Goal: Task Accomplishment & Management: Manage account settings

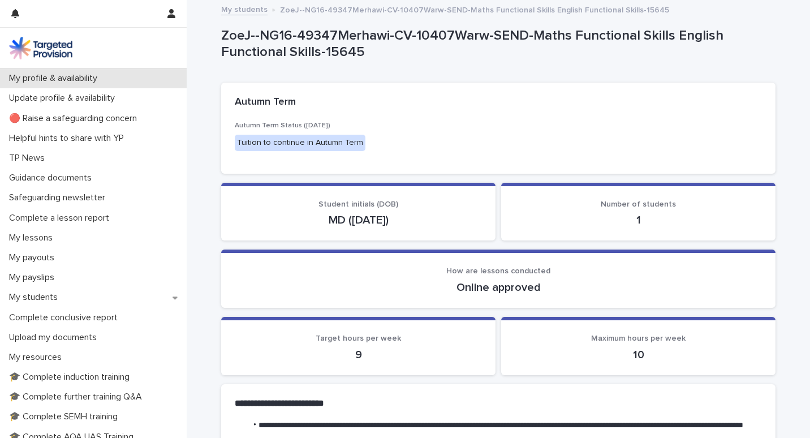
click at [84, 76] on p "My profile & availability" at bounding box center [56, 78] width 102 height 11
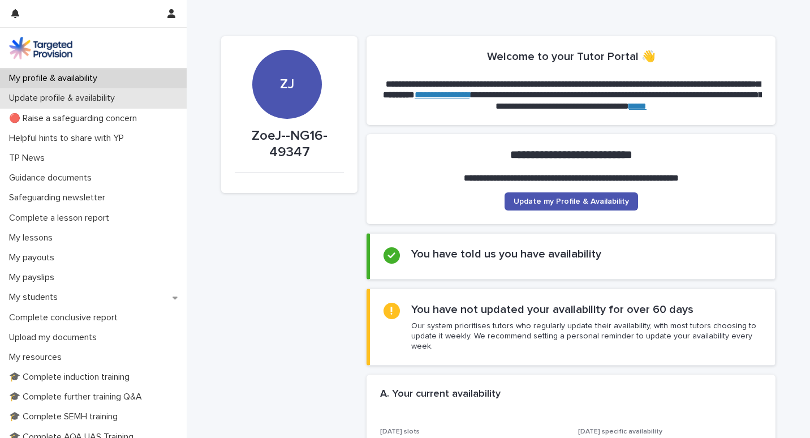
click at [80, 97] on p "Update profile & availability" at bounding box center [64, 98] width 119 height 11
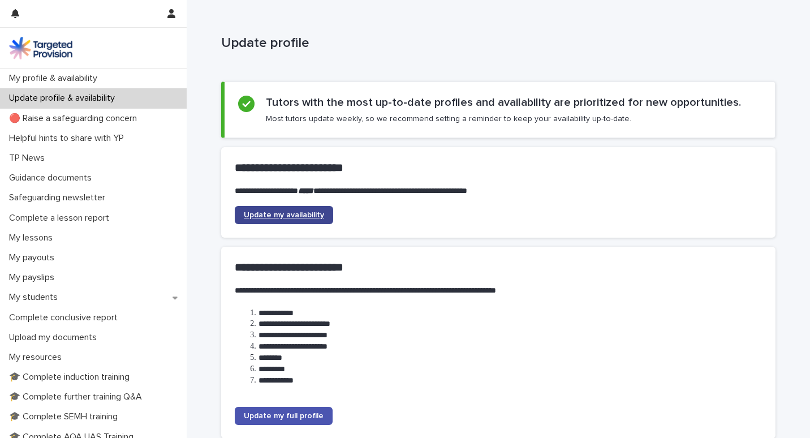
click at [265, 217] on span "Update my availability" at bounding box center [284, 215] width 80 height 8
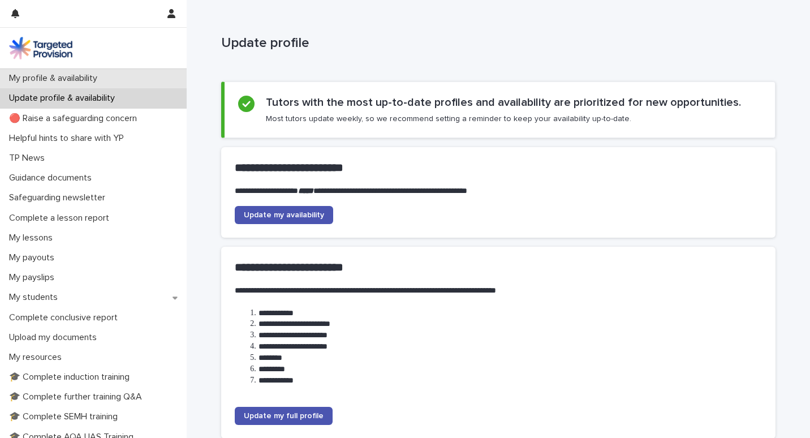
click at [50, 77] on p "My profile & availability" at bounding box center [56, 78] width 102 height 11
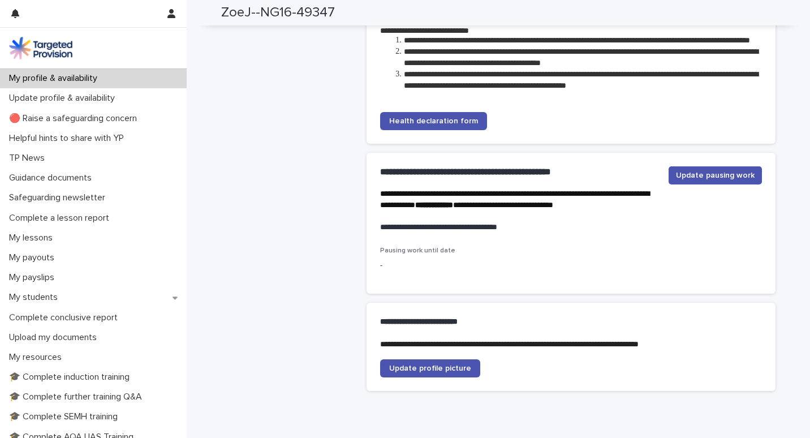
scroll to position [3625, 0]
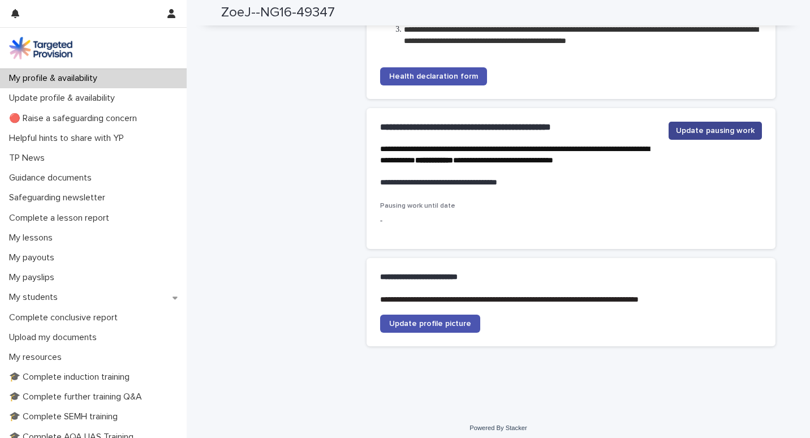
click at [702, 136] on span "Update pausing work" at bounding box center [715, 130] width 79 height 11
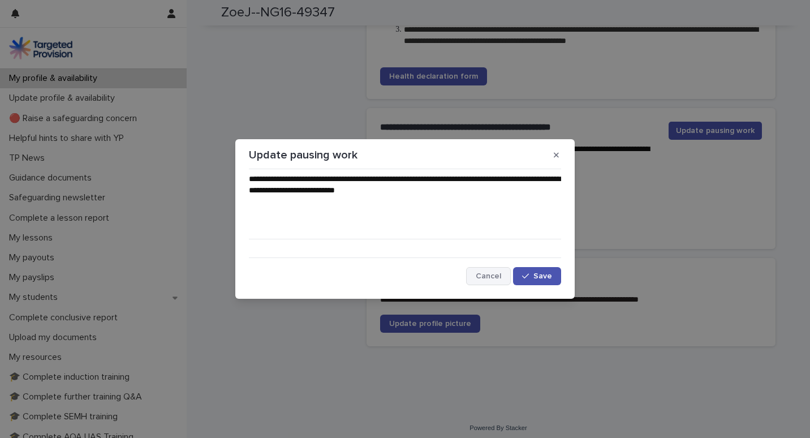
click at [487, 274] on span "Cancel" at bounding box center [488, 276] width 25 height 8
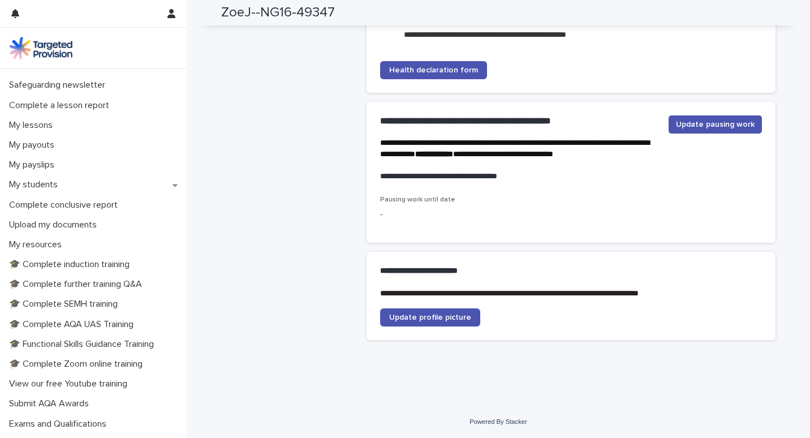
scroll to position [115, 0]
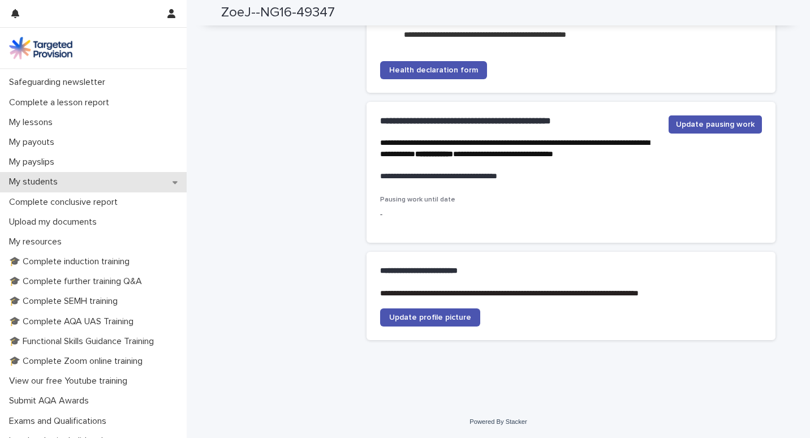
click at [57, 183] on p "My students" at bounding box center [36, 182] width 62 height 11
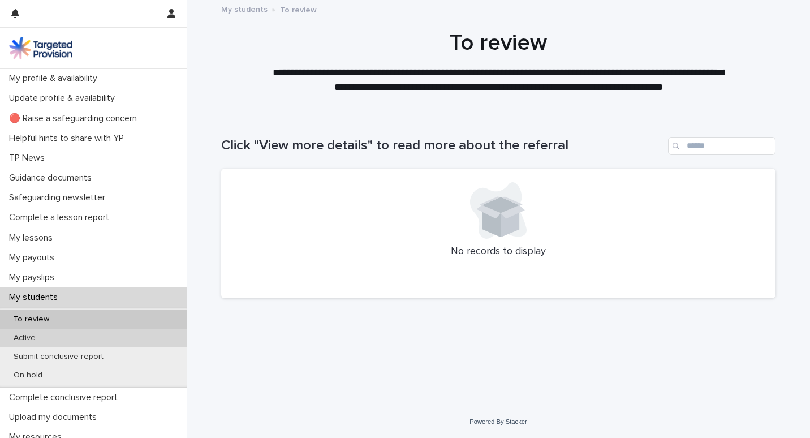
click at [38, 339] on p "Active" at bounding box center [25, 338] width 40 height 10
